Goal: Information Seeking & Learning: Learn about a topic

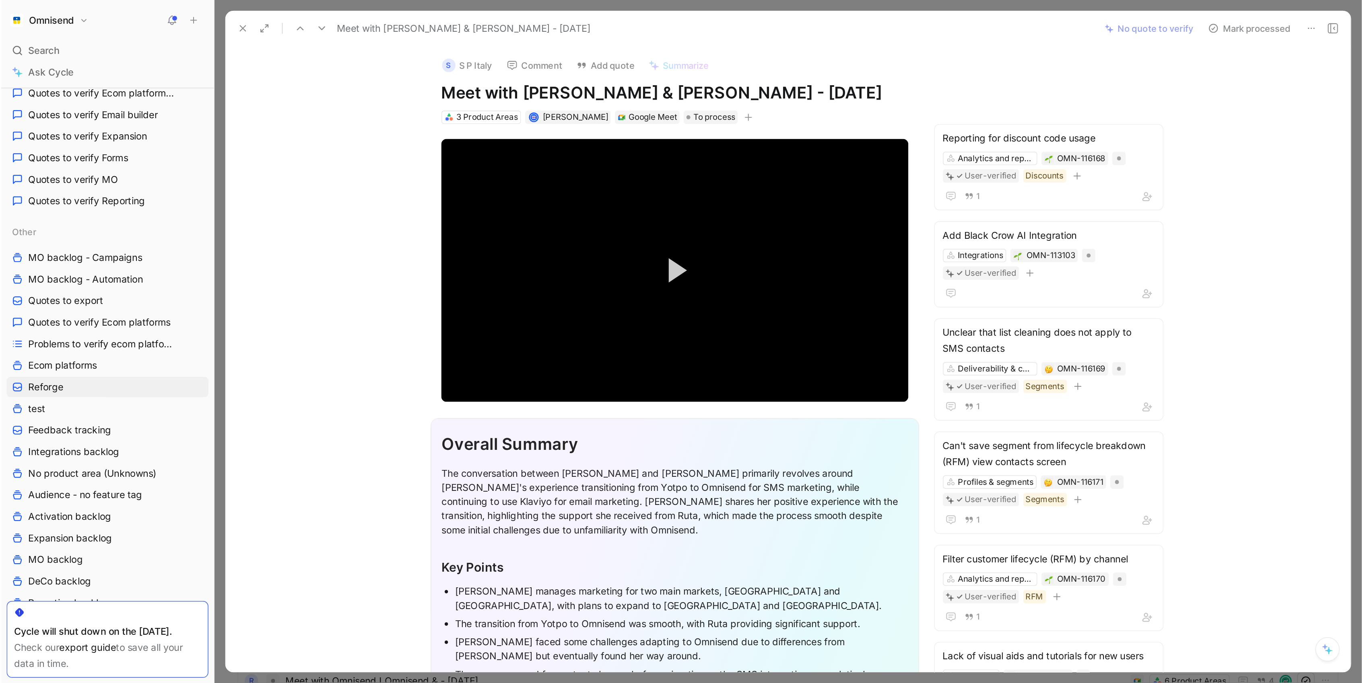
scroll to position [753, 0]
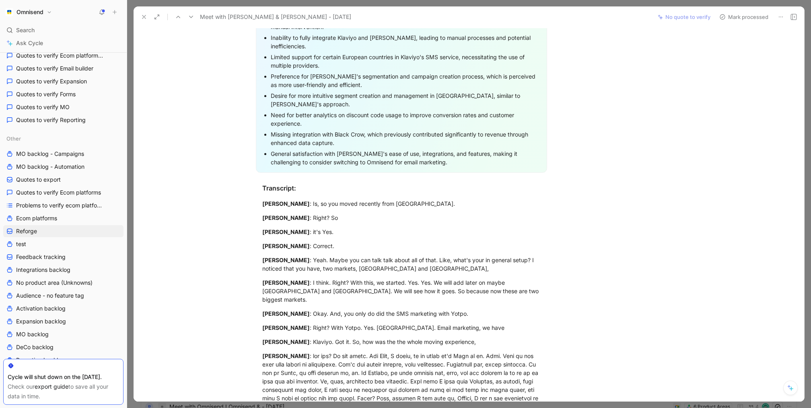
click at [143, 19] on icon at bounding box center [144, 17] width 6 height 6
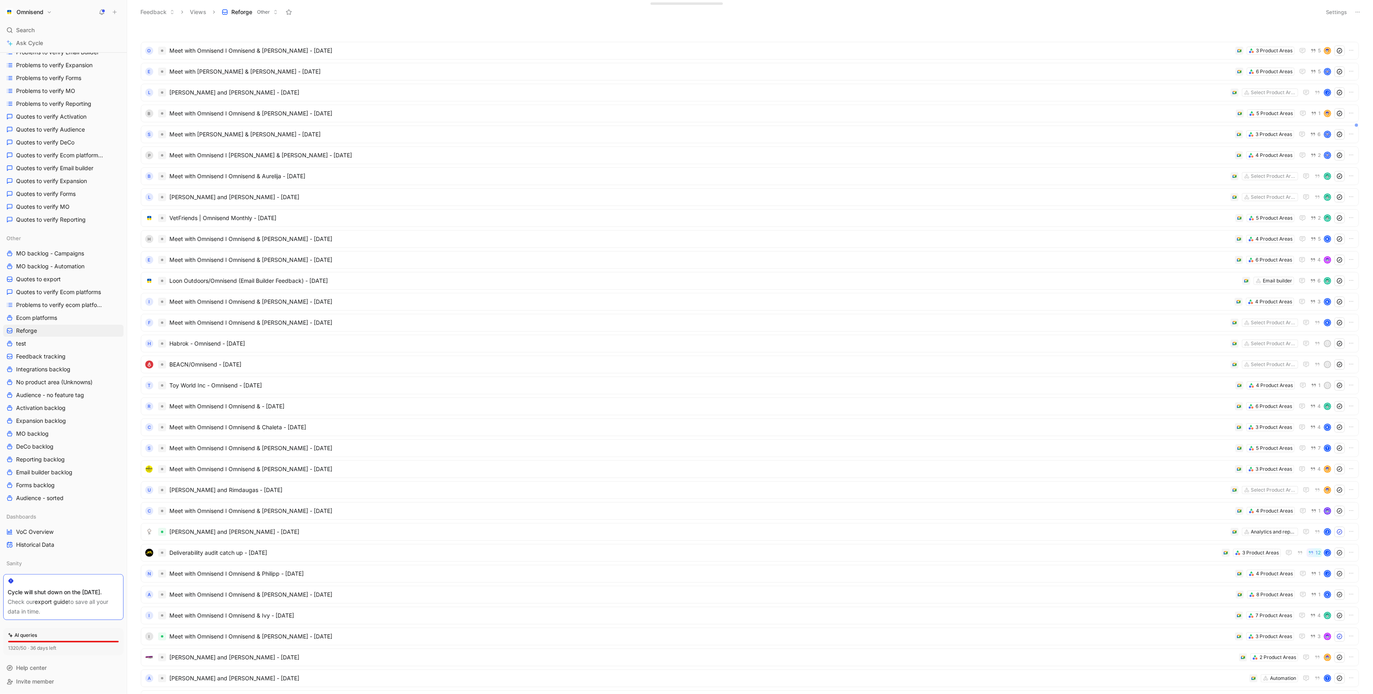
scroll to position [194, 0]
click at [811, 298] on span "Meet with Omnisend I Omnisend & [PERSON_NAME] - [DATE]" at bounding box center [700, 302] width 1062 height 10
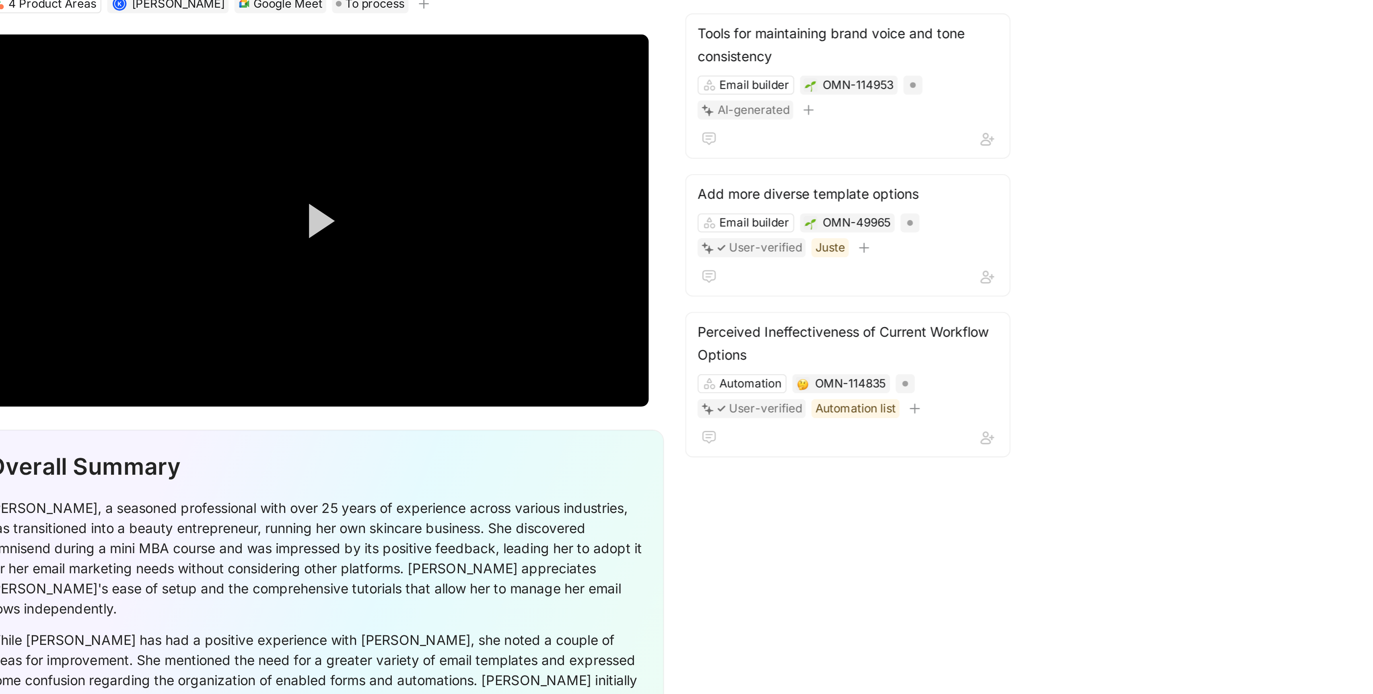
scroll to position [35, 0]
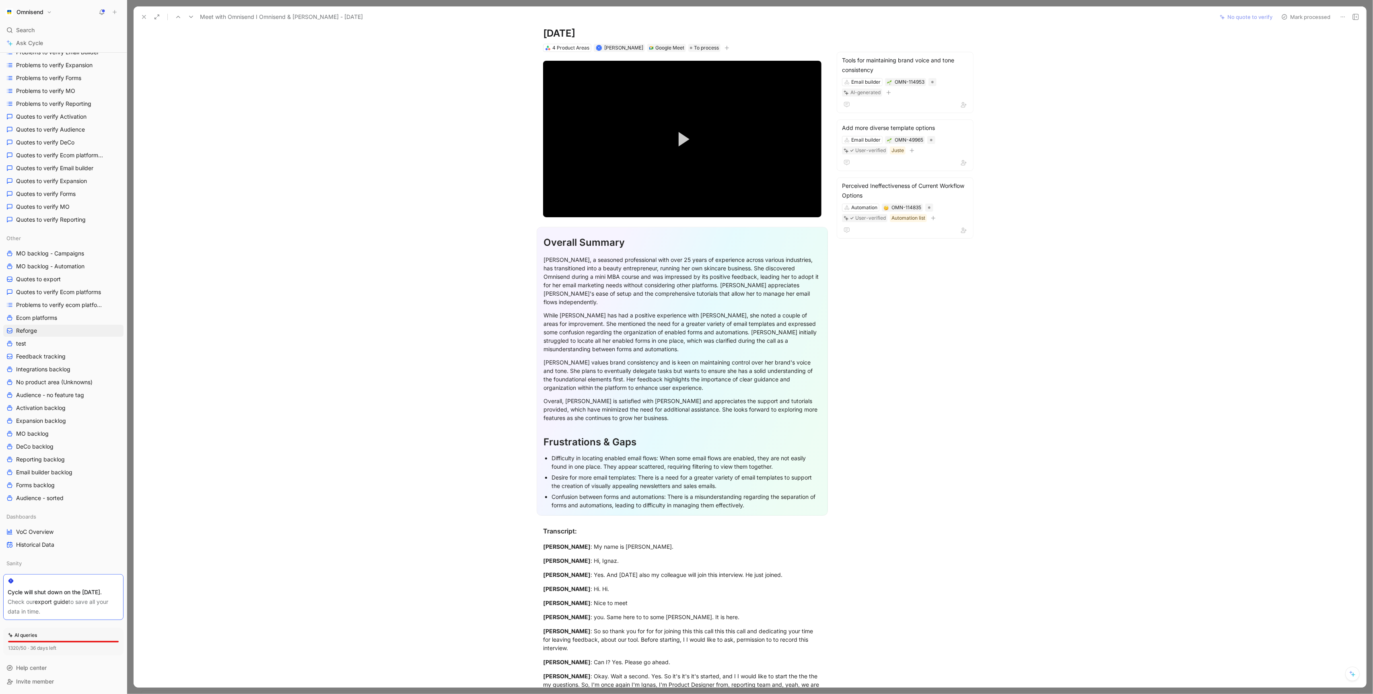
click at [811, 407] on section "Overall Summary [PERSON_NAME], a seasoned professional with over 25 years of ex…" at bounding box center [682, 371] width 1064 height 302
